Goal: Find specific page/section: Find specific page/section

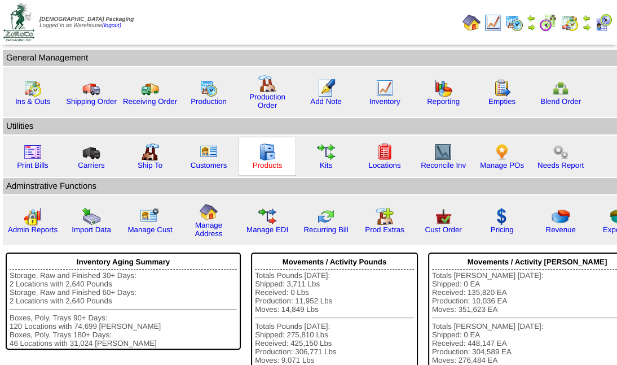
click at [267, 162] on link "Products" at bounding box center [268, 165] width 30 height 8
click at [268, 162] on link "Products" at bounding box center [268, 165] width 30 height 8
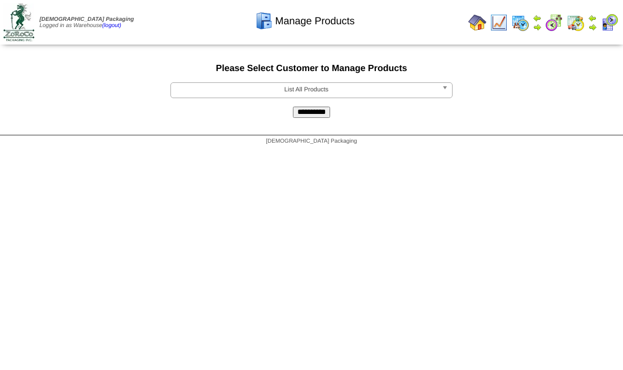
click at [328, 87] on span "List All Products" at bounding box center [306, 90] width 262 height 14
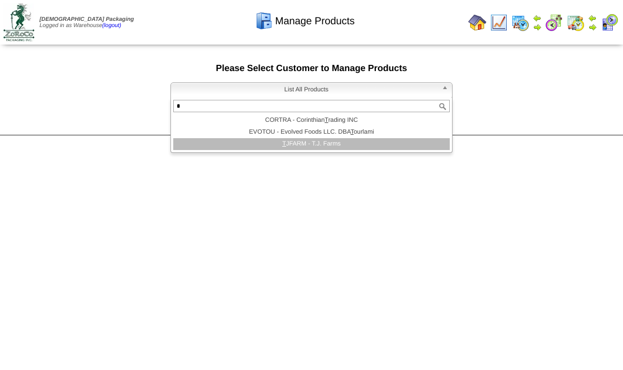
type input "*"
click at [314, 142] on li "T JFARM - T.J. Farms" at bounding box center [311, 144] width 276 height 12
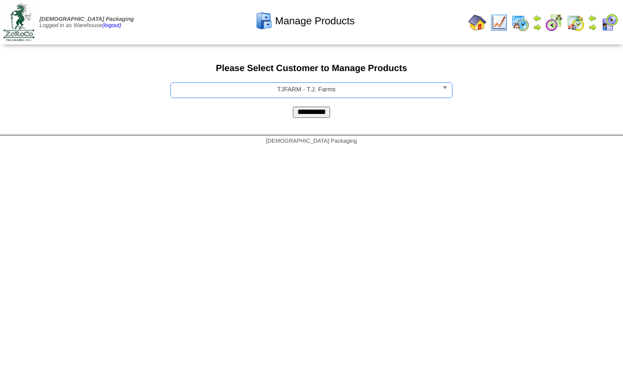
click at [321, 115] on input "**********" at bounding box center [311, 112] width 37 height 11
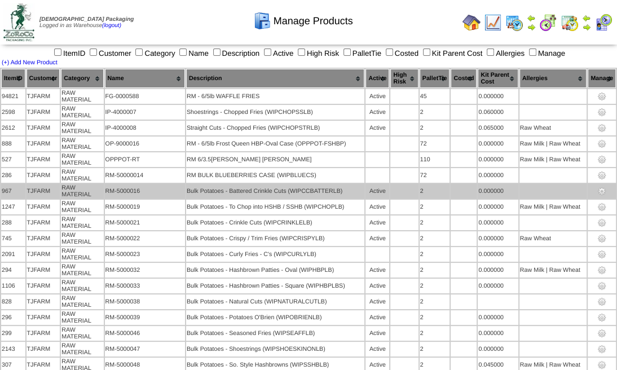
scroll to position [381, 0]
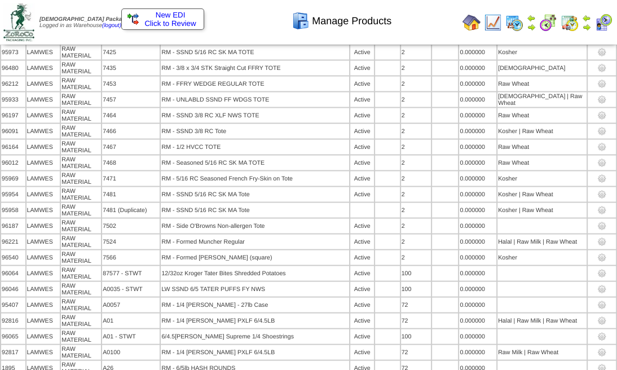
scroll to position [8161, 0]
